Goal: Task Accomplishment & Management: Manage account settings

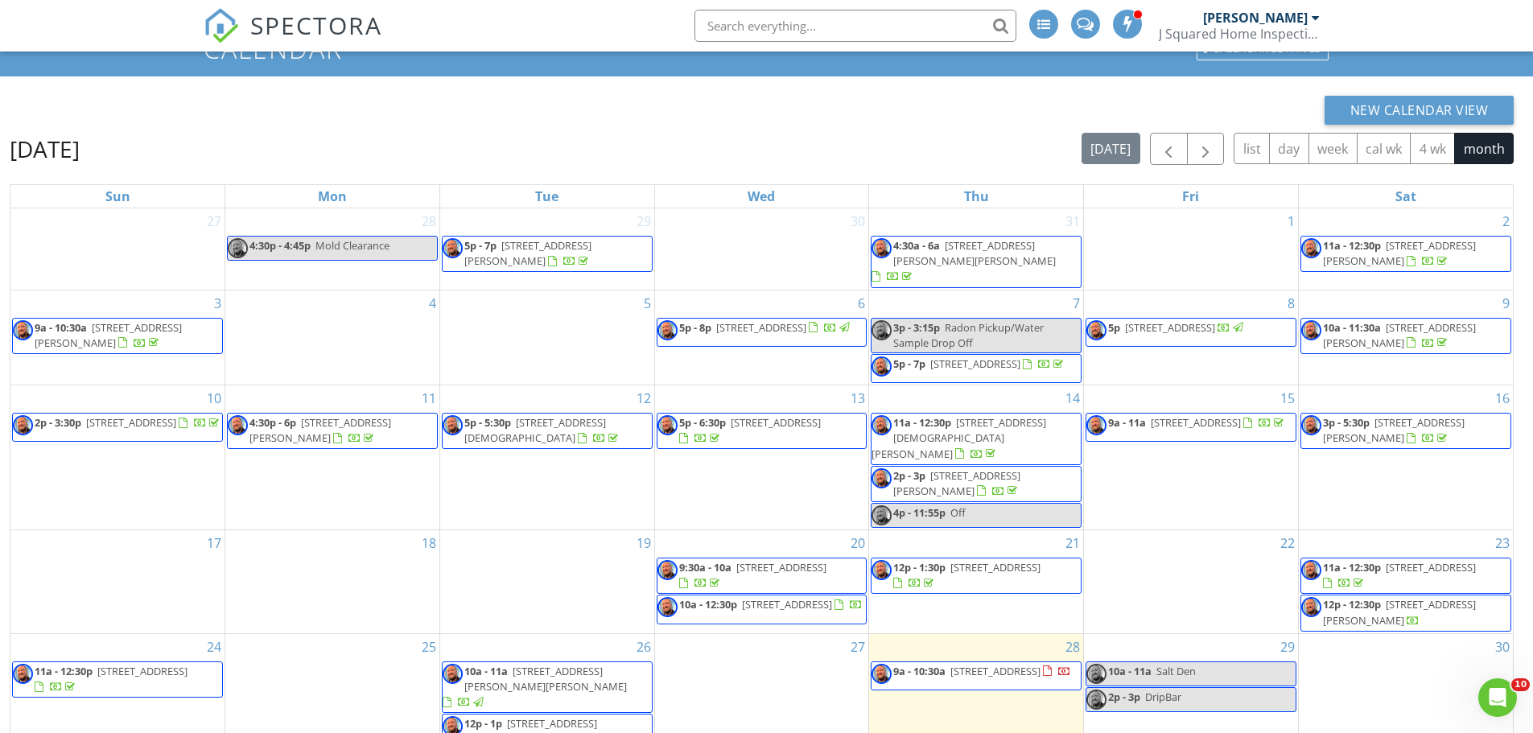
scroll to position [264, 0]
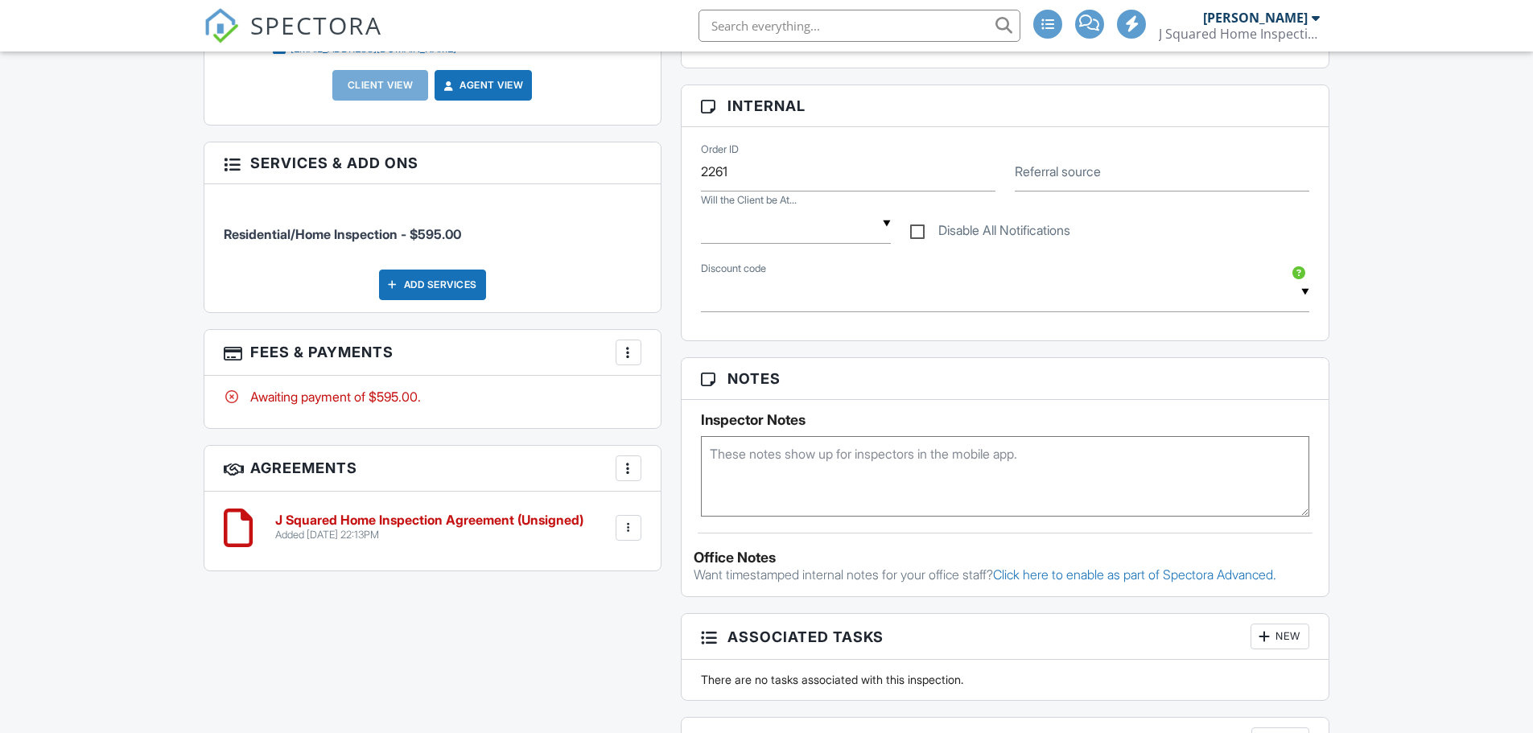
scroll to position [804, 0]
click at [632, 348] on div at bounding box center [628, 352] width 16 height 16
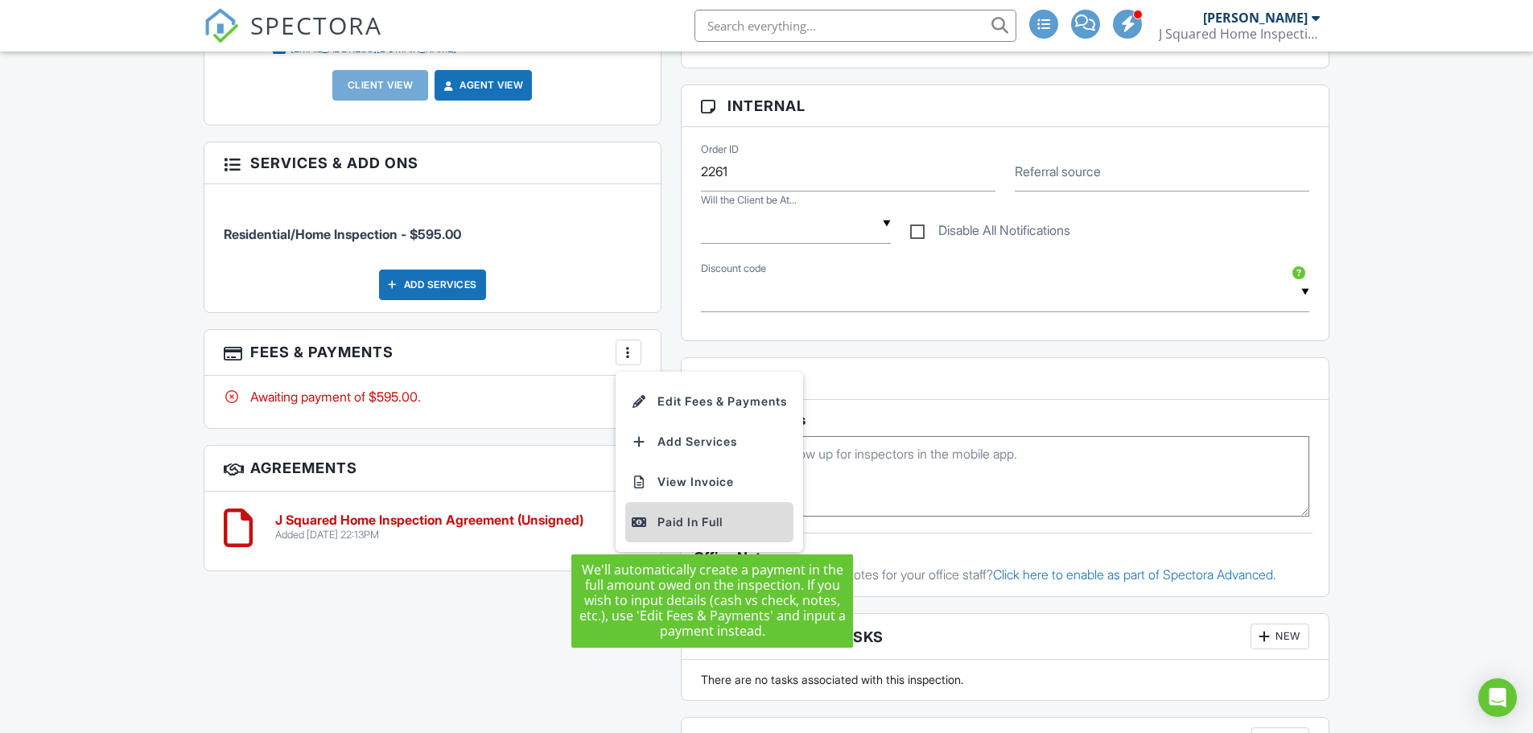
click at [684, 519] on div "Paid In Full" at bounding box center [709, 521] width 155 height 19
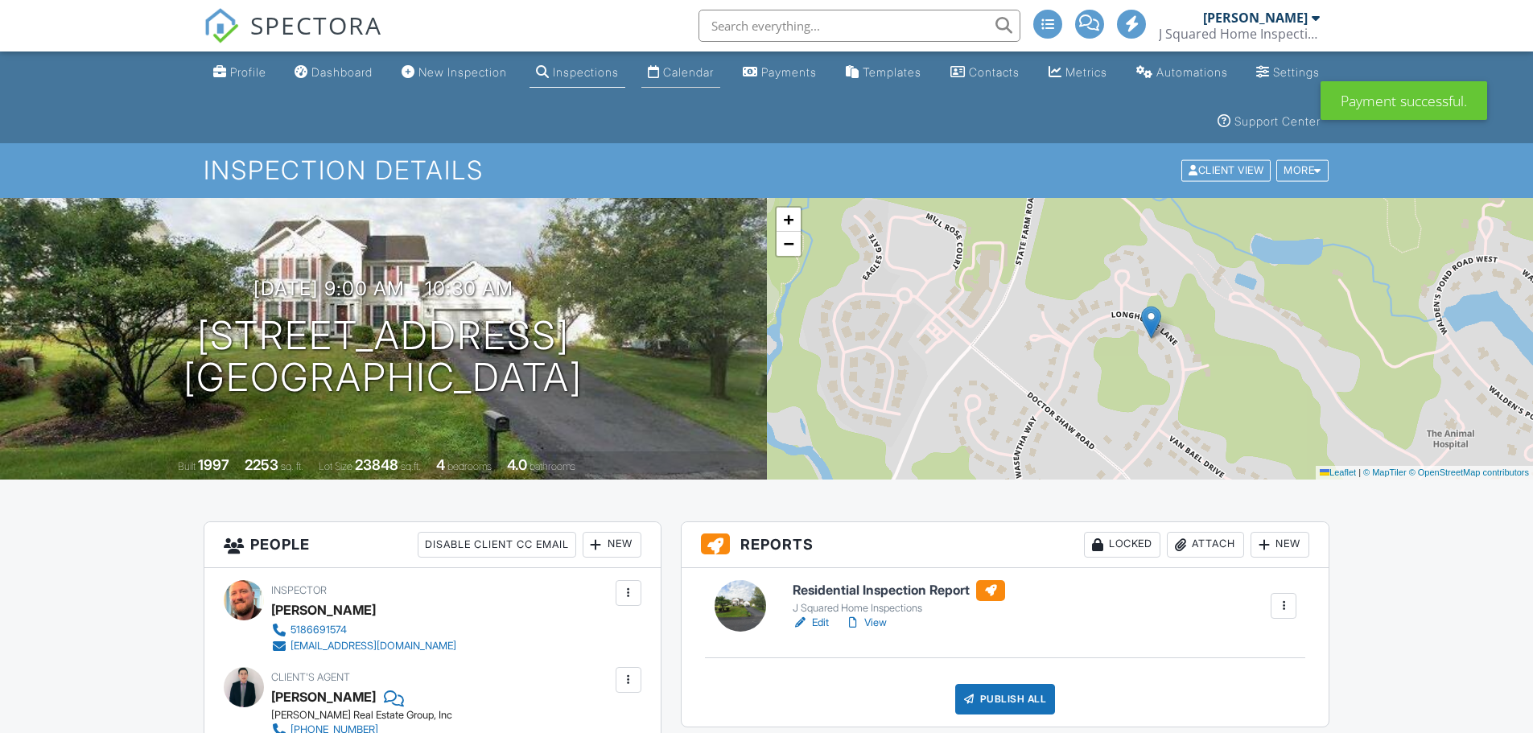
click at [714, 71] on div "Calendar" at bounding box center [688, 72] width 51 height 14
